Goal: Share content

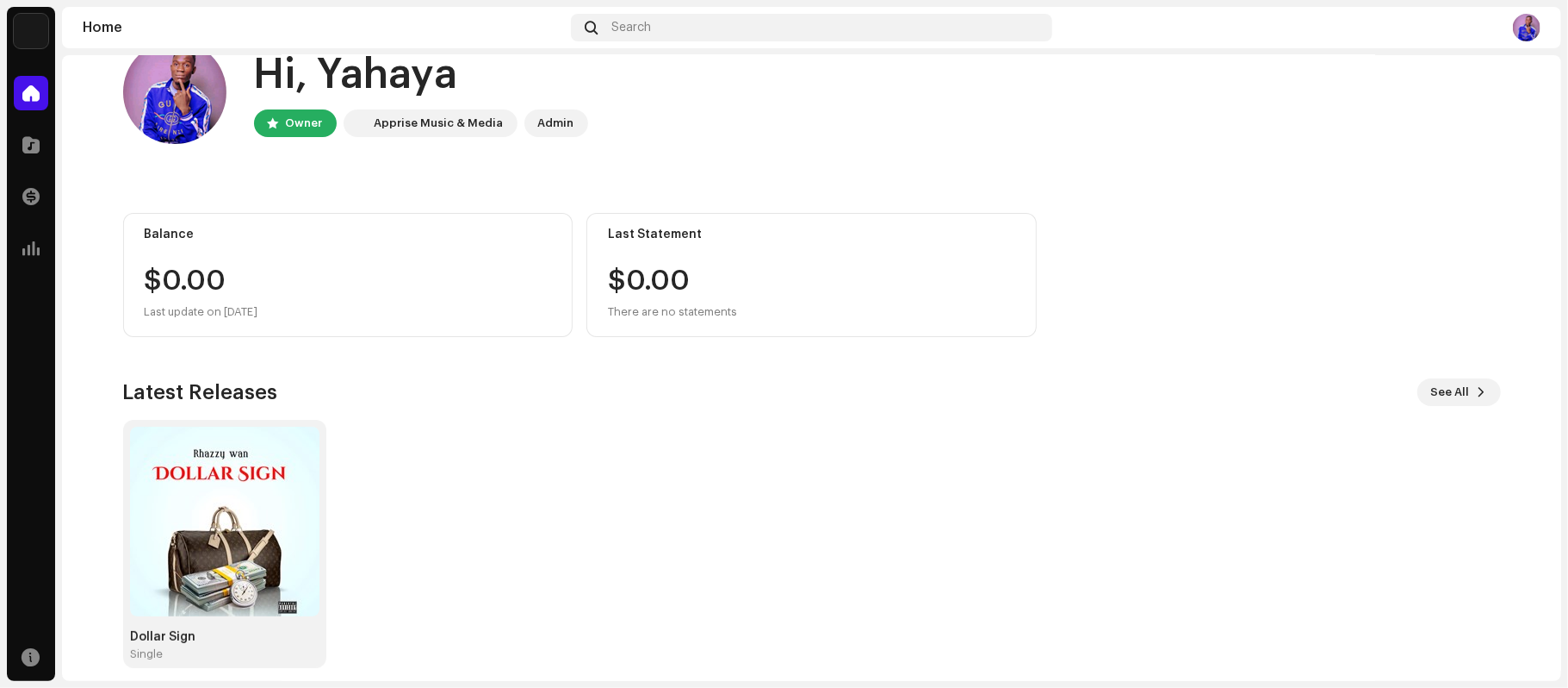
scroll to position [56, 0]
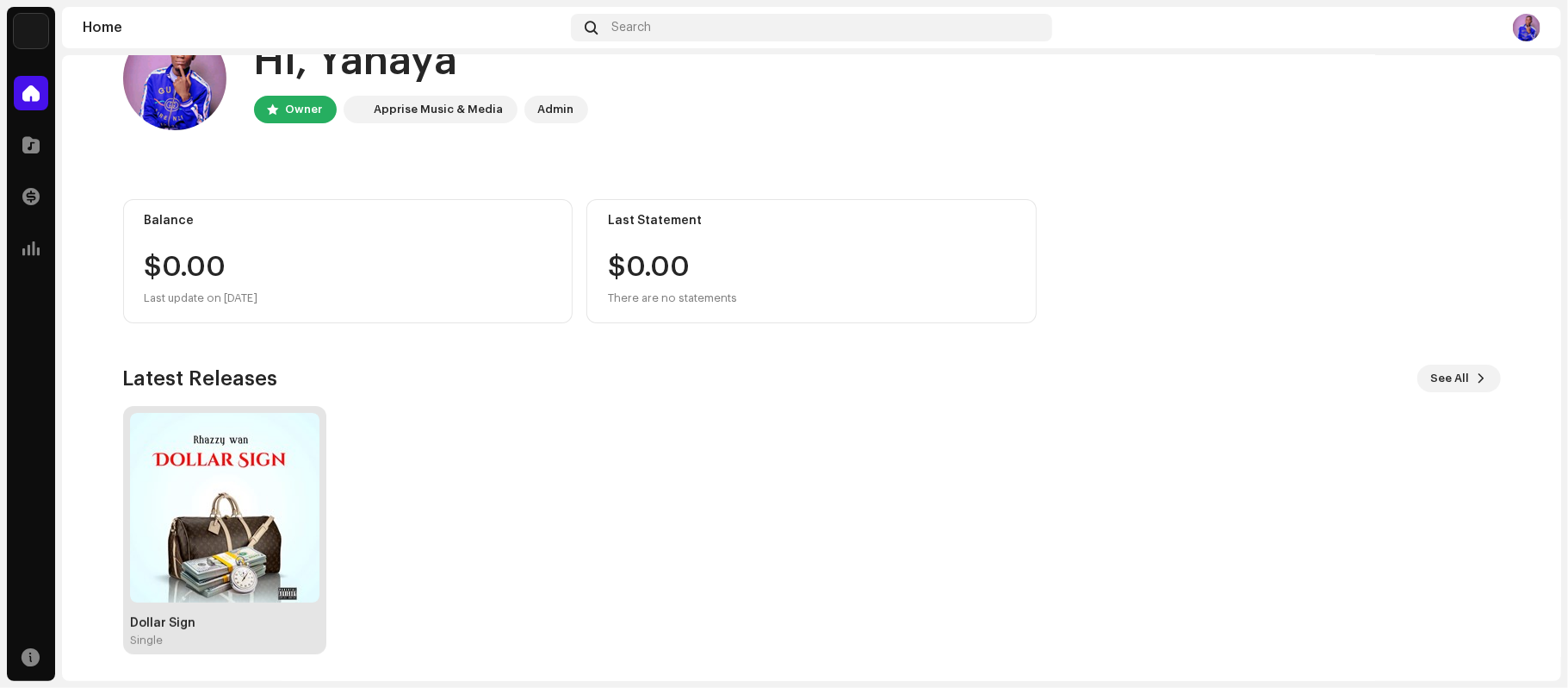
click at [222, 582] on img at bounding box center [224, 507] width 189 height 189
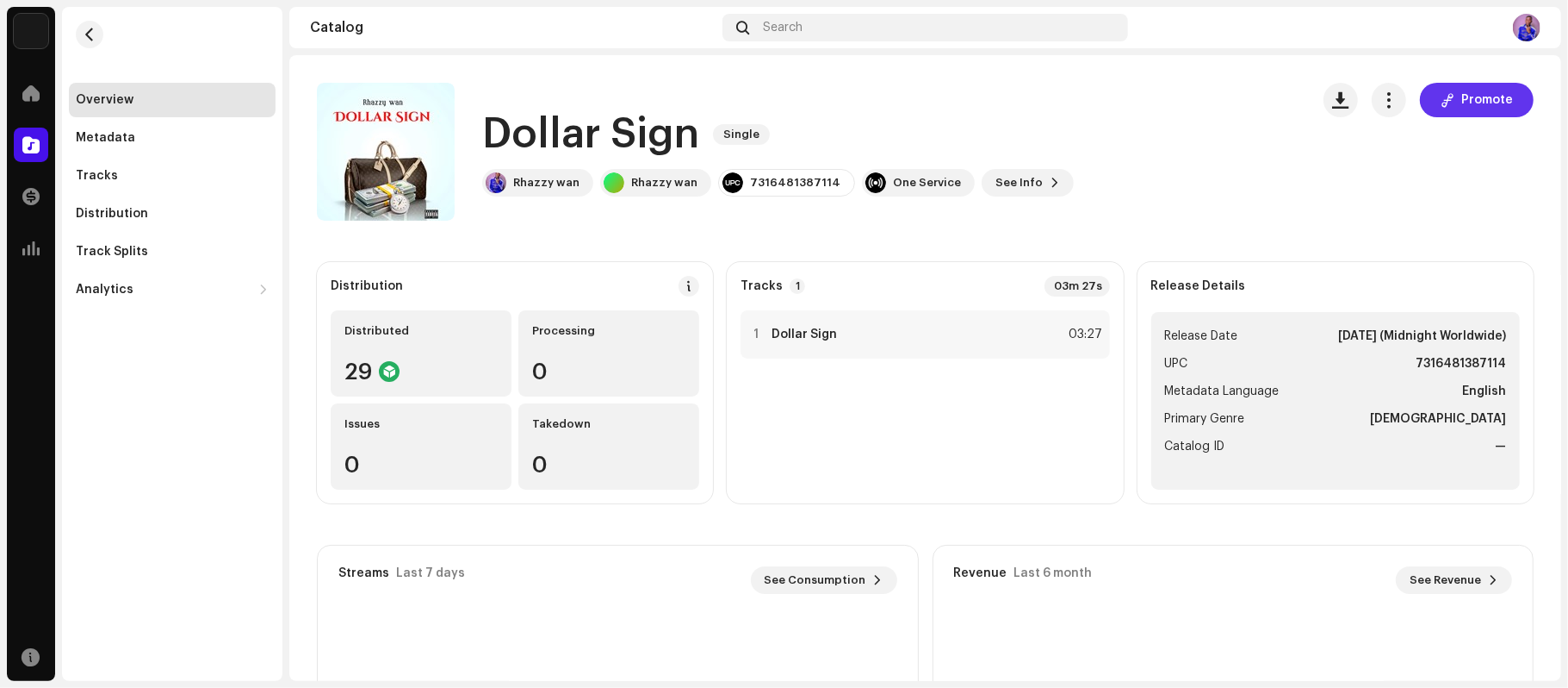
click at [1450, 95] on button "Promote" at bounding box center [1476, 99] width 114 height 34
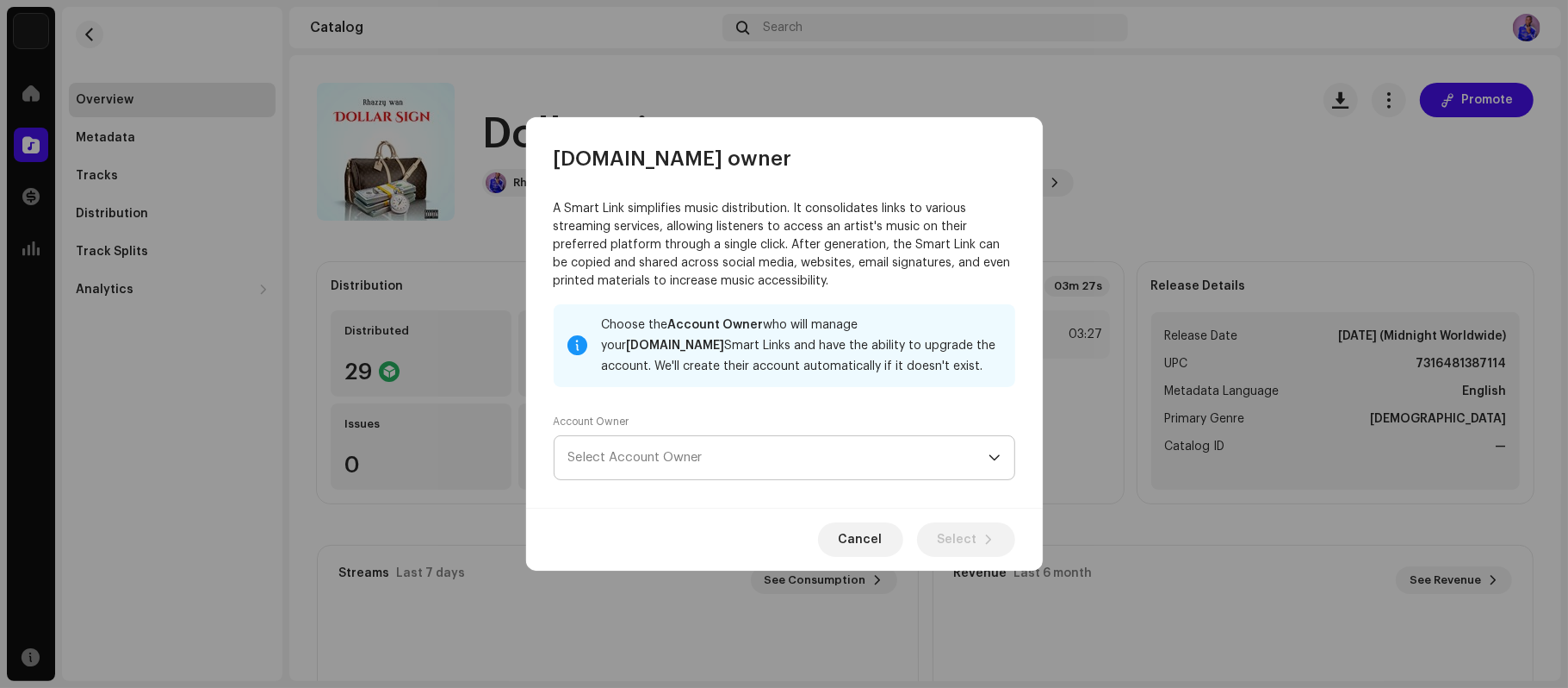
click at [664, 458] on span "Select Account Owner" at bounding box center [778, 457] width 420 height 43
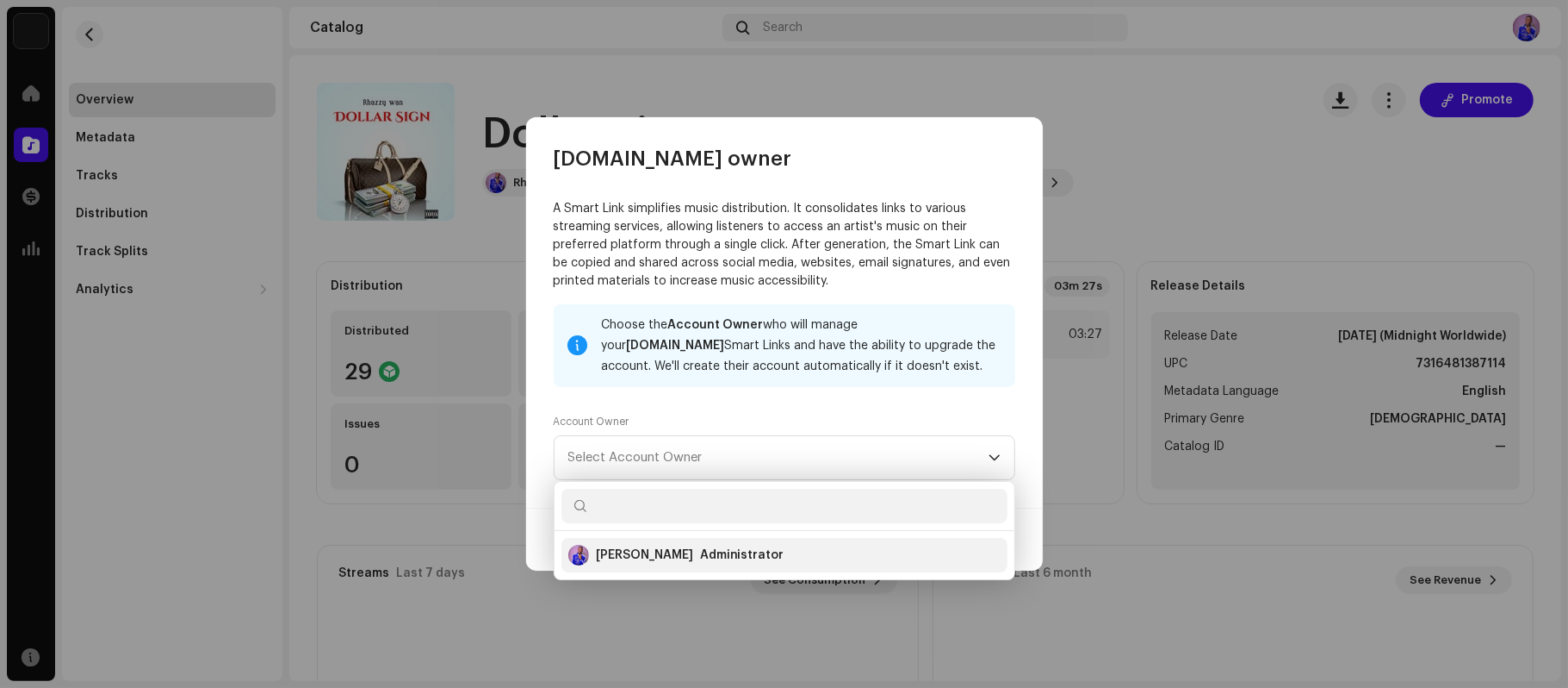
click at [679, 555] on div "[PERSON_NAME]" at bounding box center [644, 554] width 97 height 18
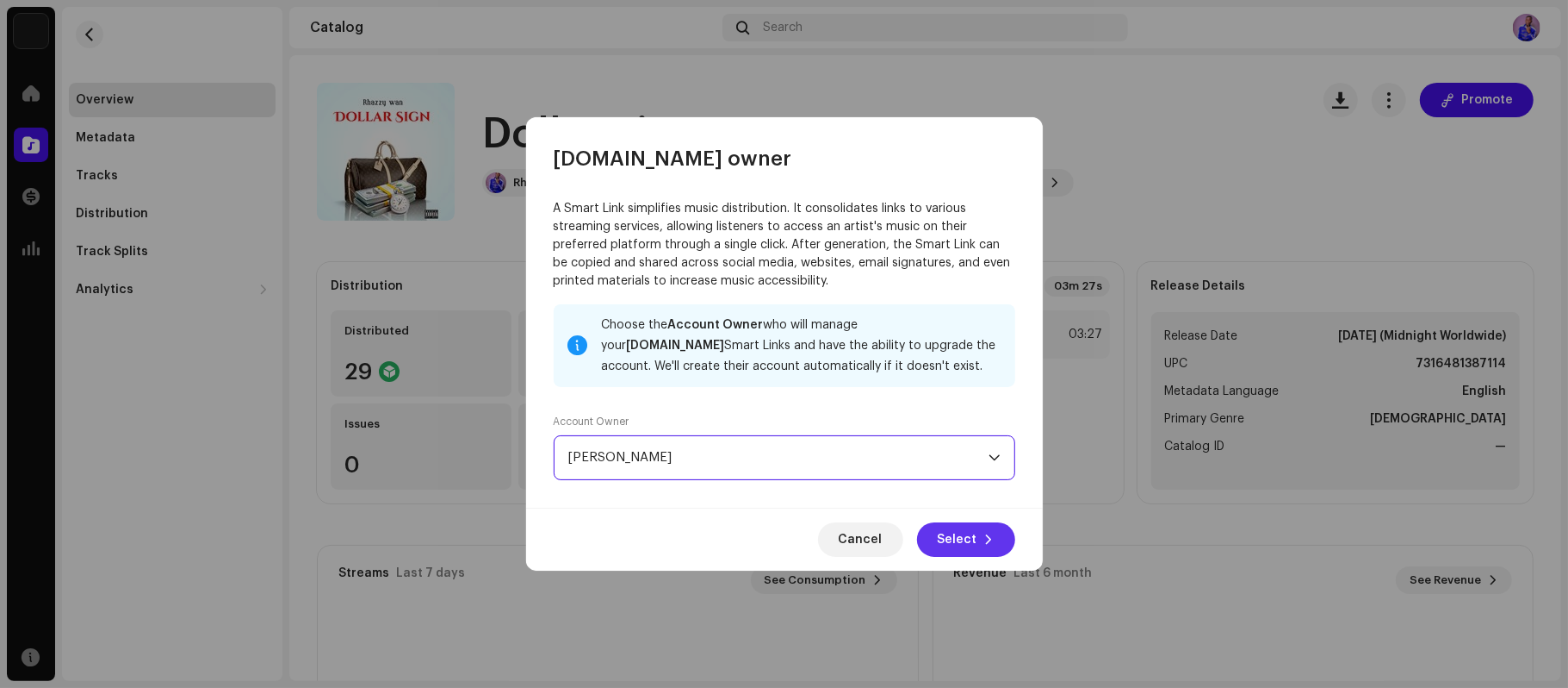
click at [957, 541] on span "Select" at bounding box center [957, 539] width 40 height 34
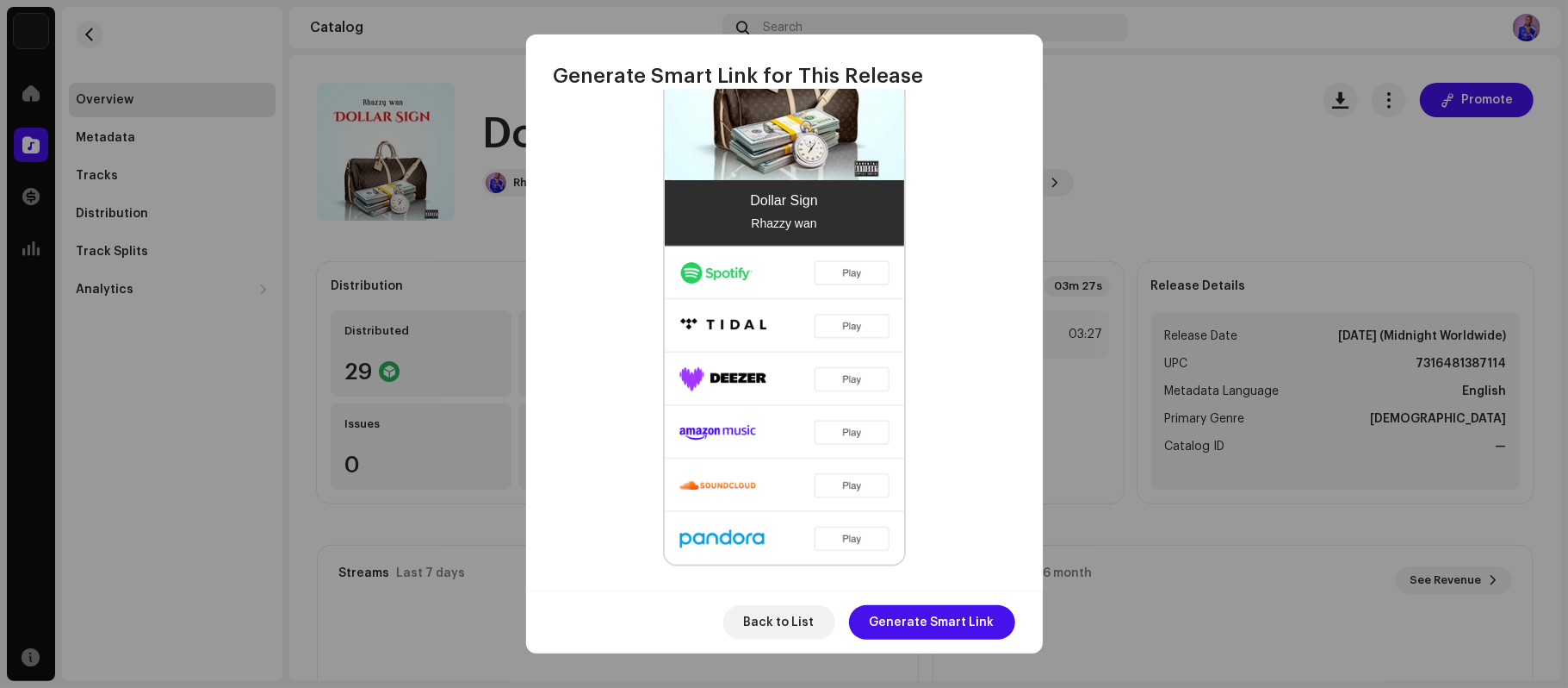
scroll to position [542, 0]
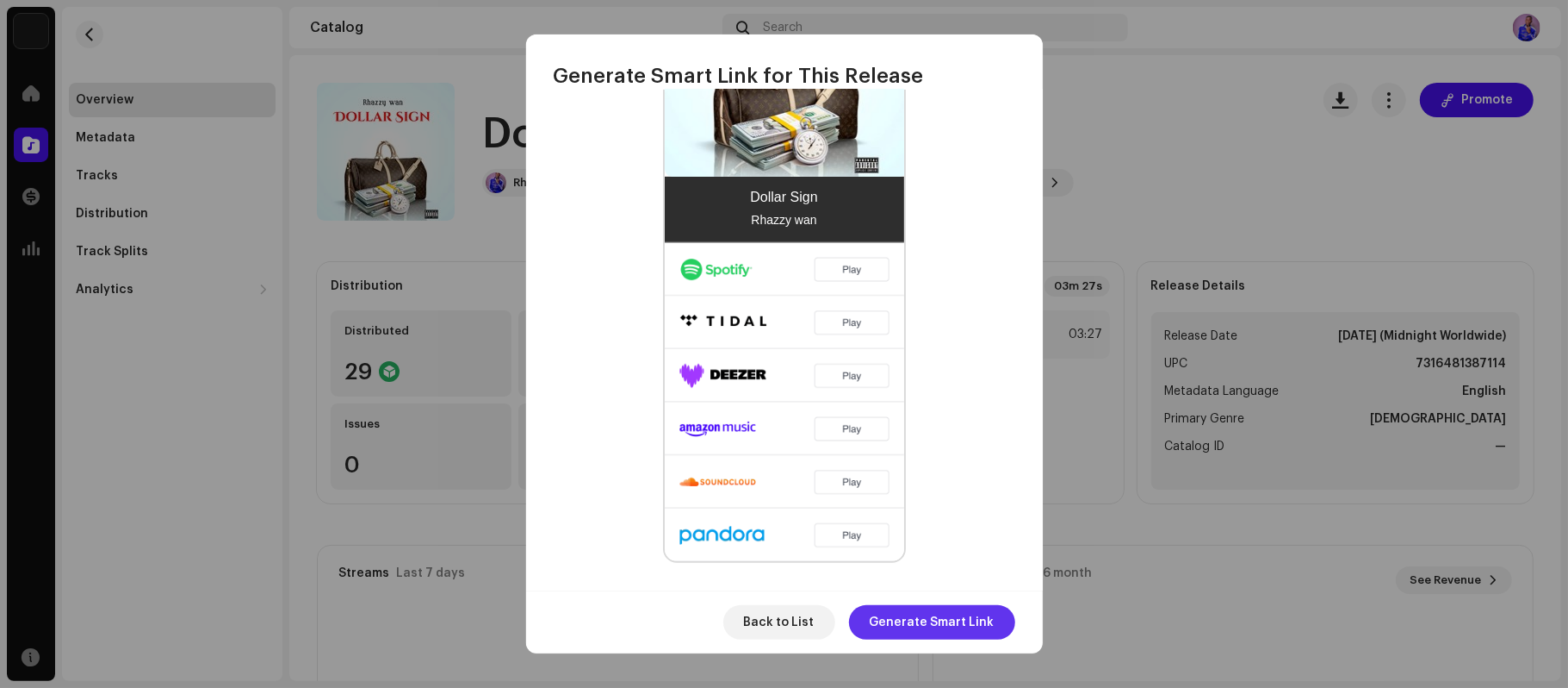
click at [942, 618] on span "Generate Smart Link" at bounding box center [932, 621] width 125 height 34
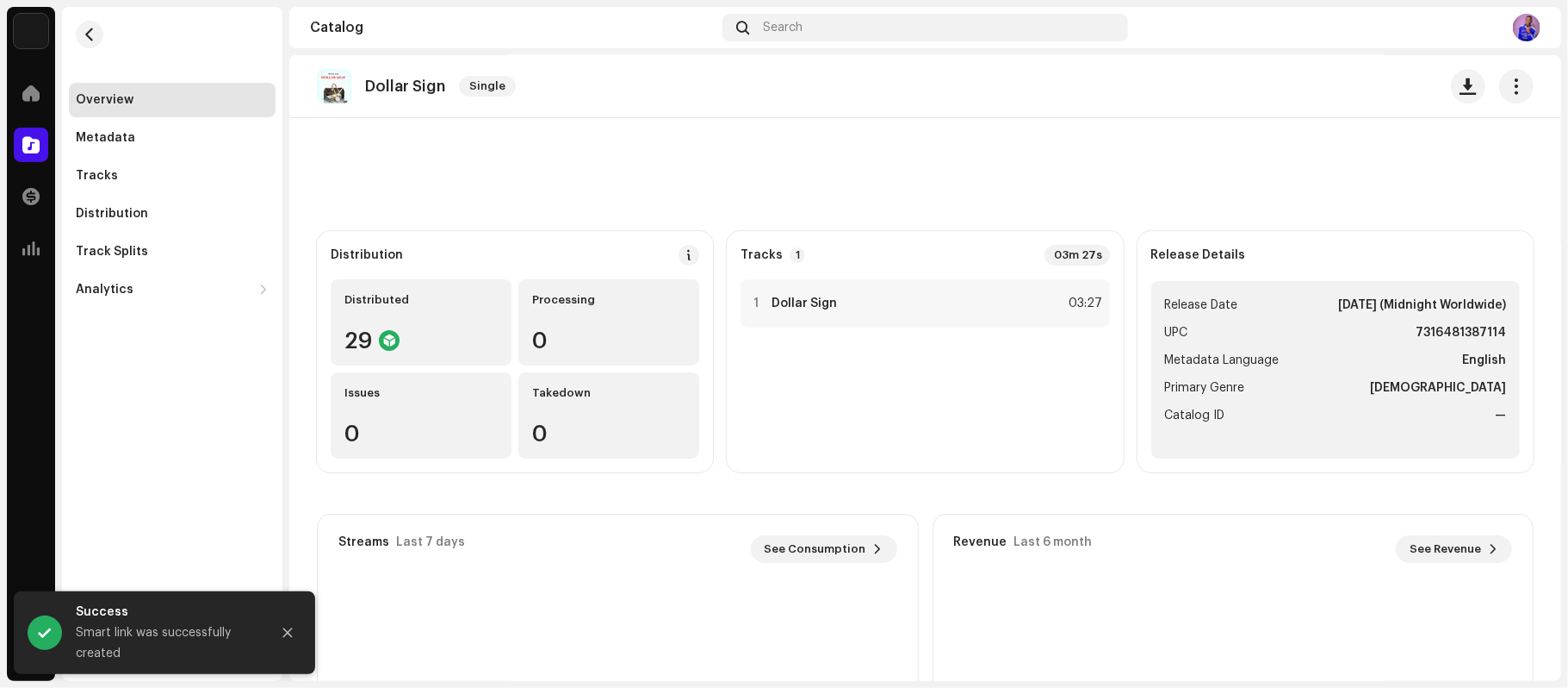
scroll to position [0, 0]
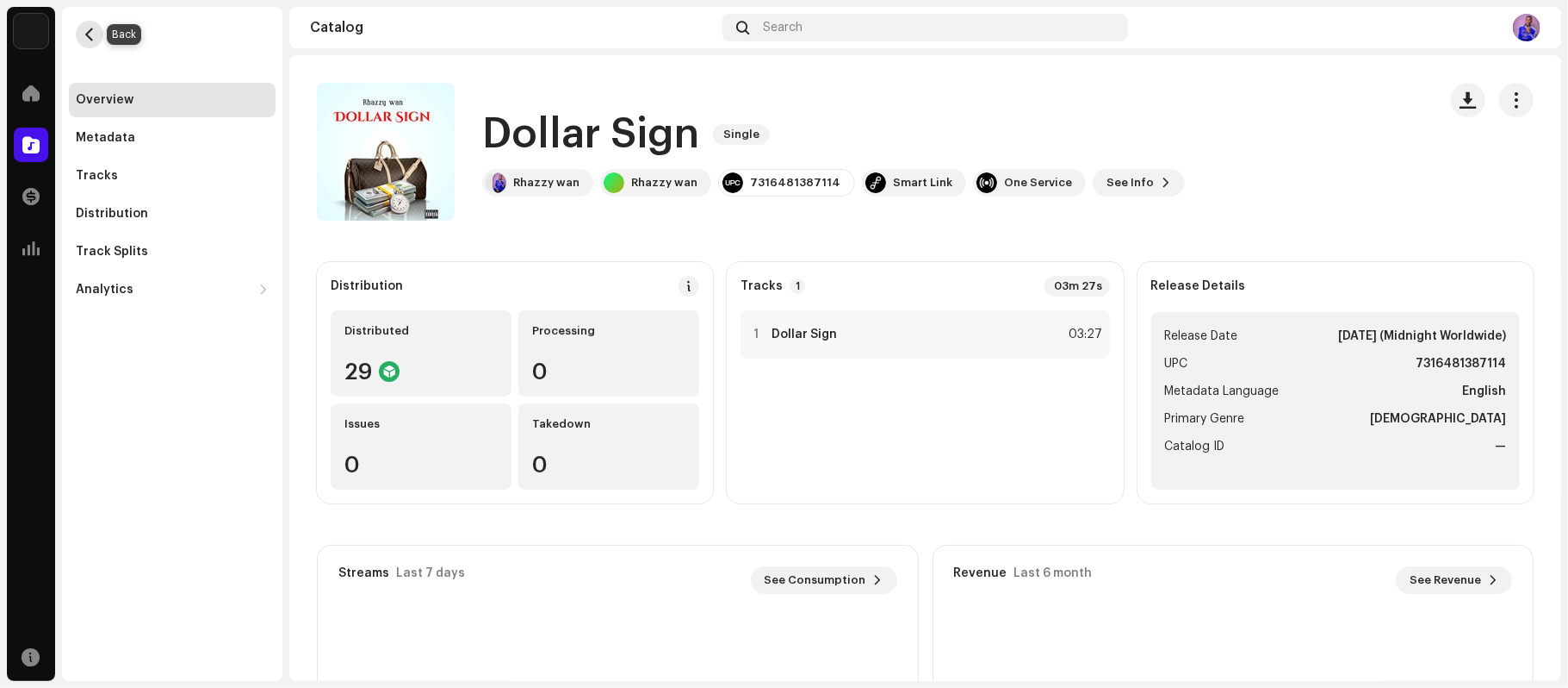
click at [96, 34] on button "button" at bounding box center [90, 34] width 28 height 28
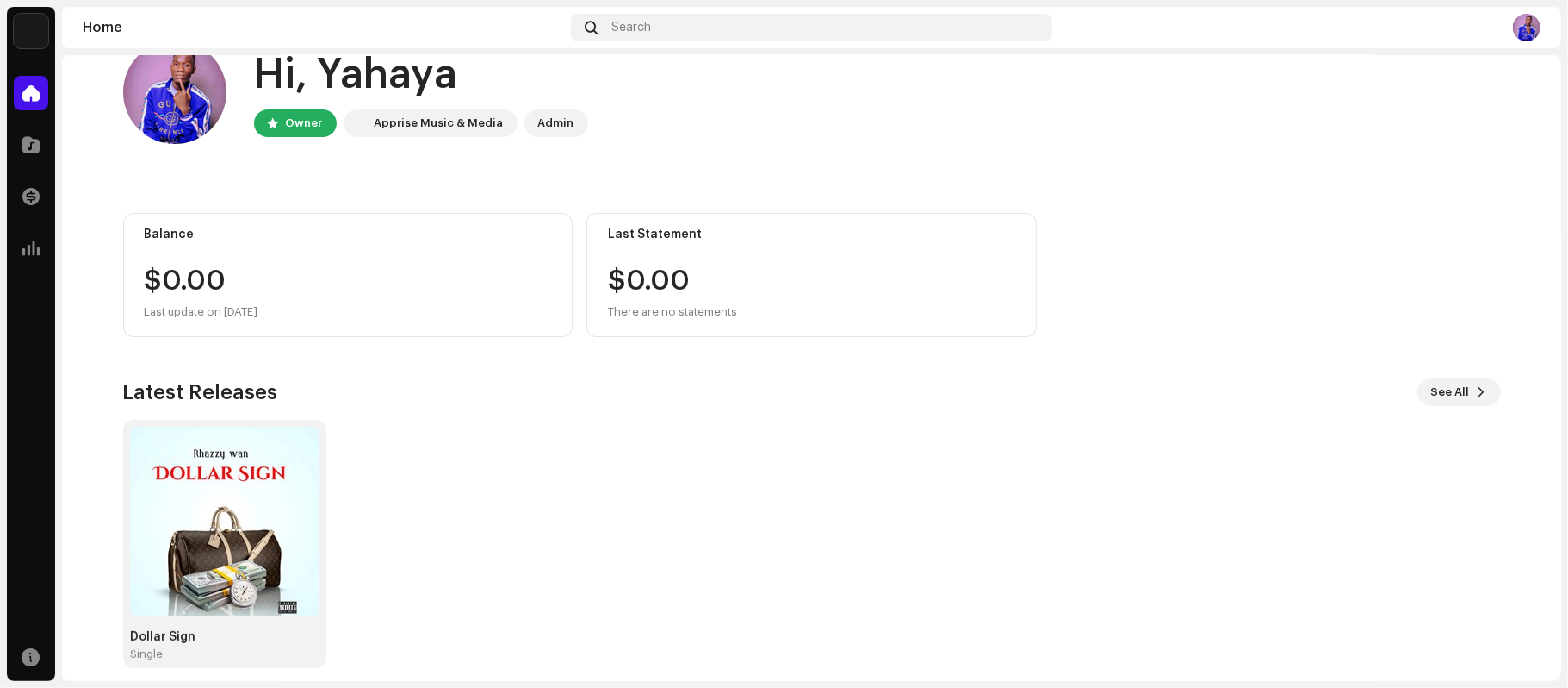
scroll to position [56, 0]
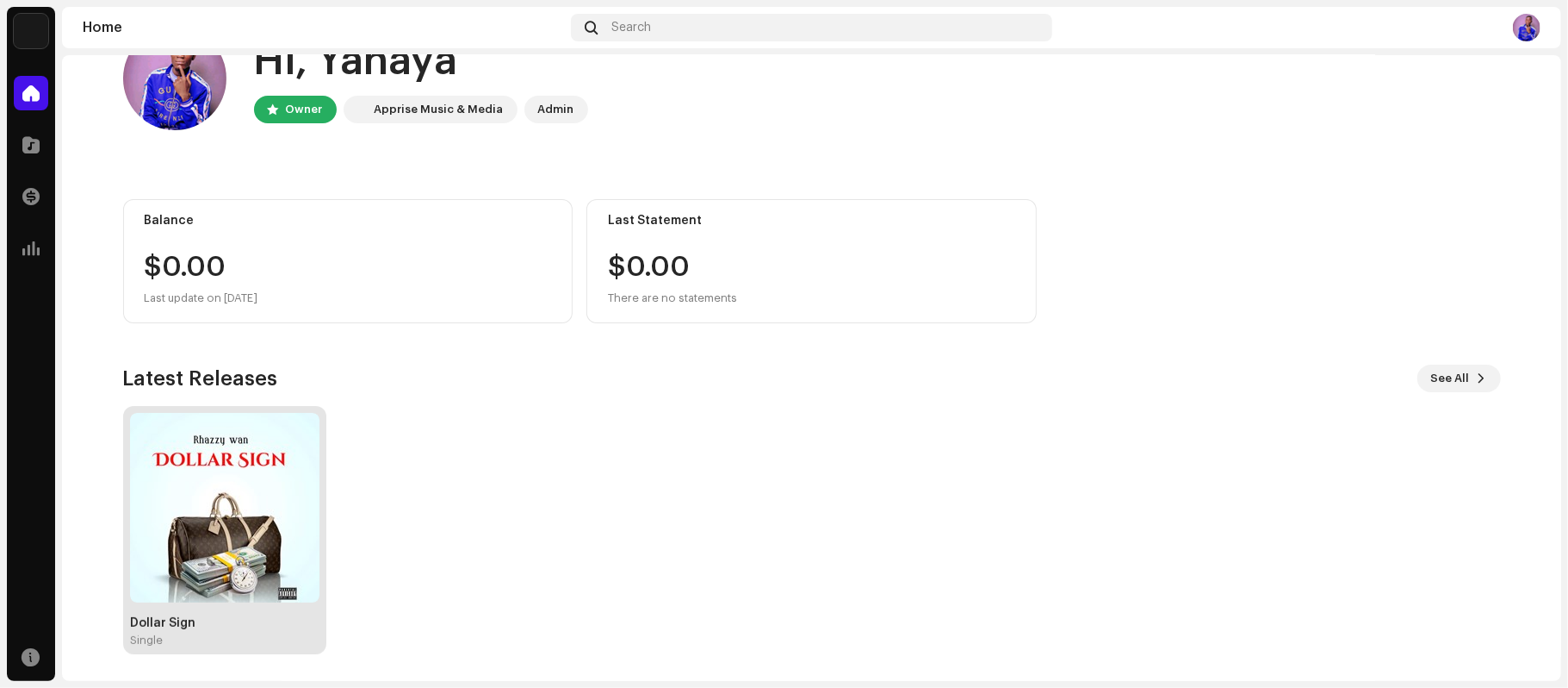
click at [232, 520] on img at bounding box center [224, 507] width 189 height 189
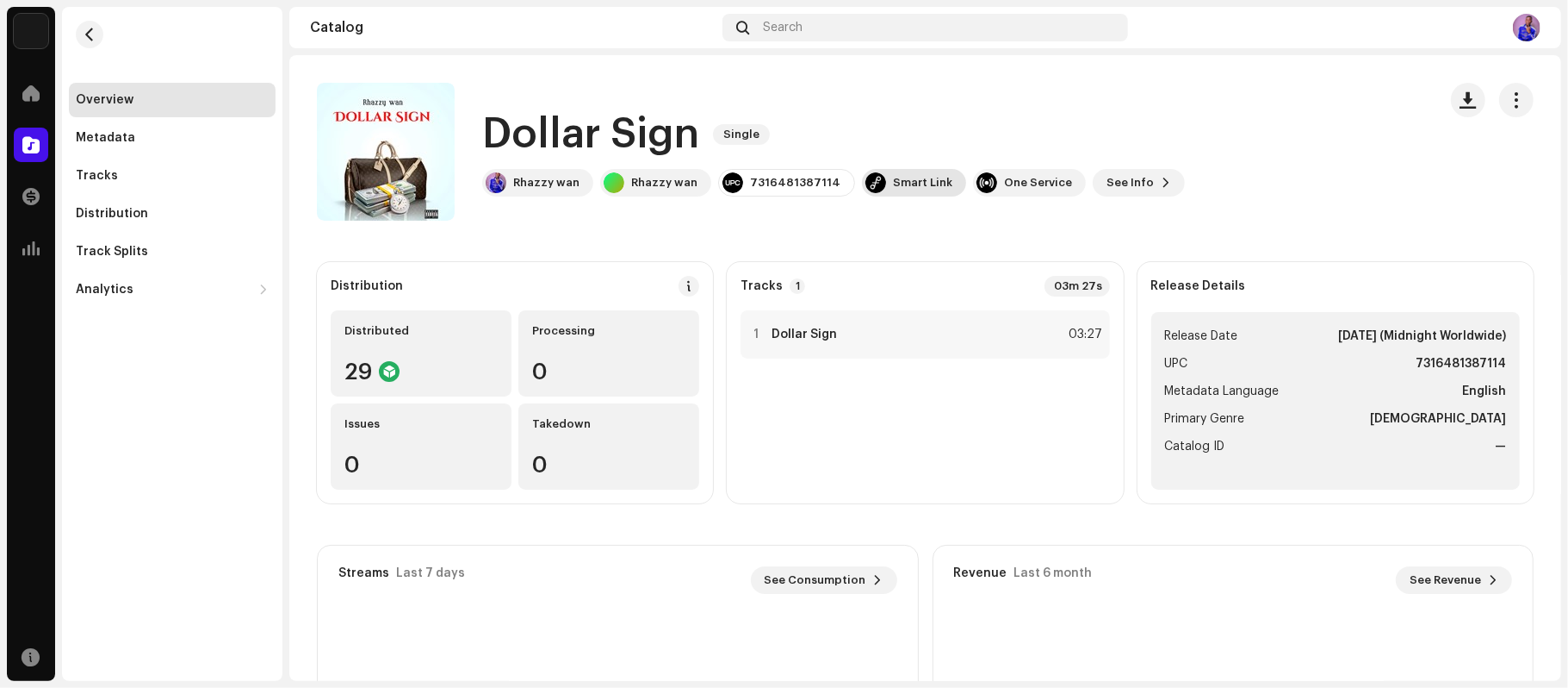
click at [893, 181] on div "Smart Link" at bounding box center [923, 183] width 59 height 14
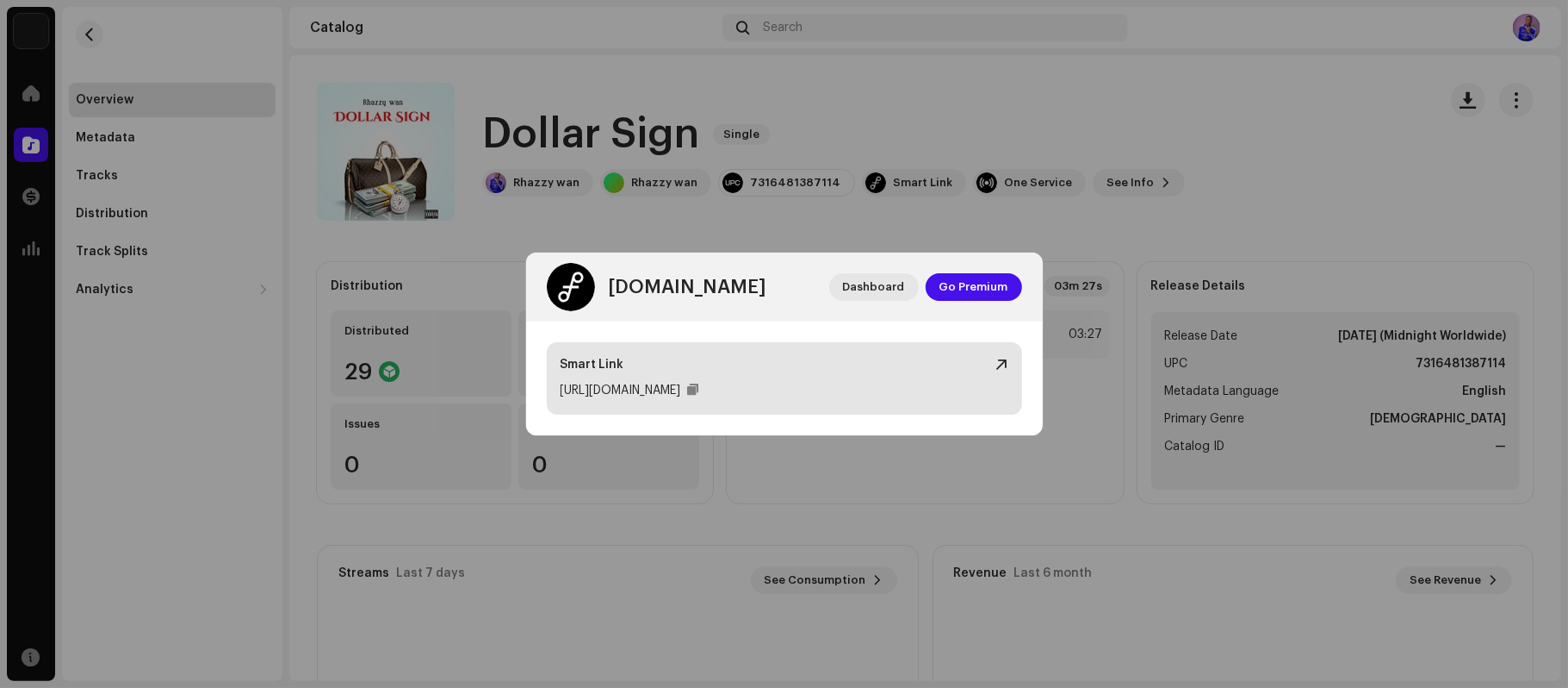
click at [777, 355] on div "Smart Link [URL][DOMAIN_NAME]" at bounding box center [784, 378] width 475 height 72
